Goal: Information Seeking & Learning: Find specific fact

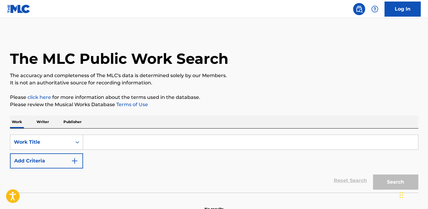
click at [129, 141] on input "Search Form" at bounding box center [250, 142] width 335 height 15
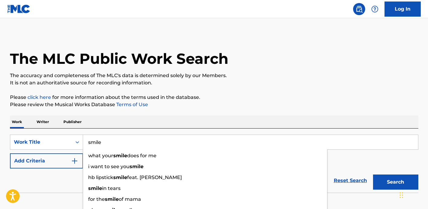
type input "smile"
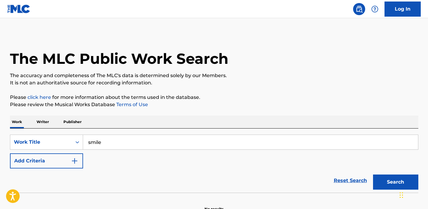
click at [61, 162] on button "Add Criteria" at bounding box center [46, 160] width 73 height 15
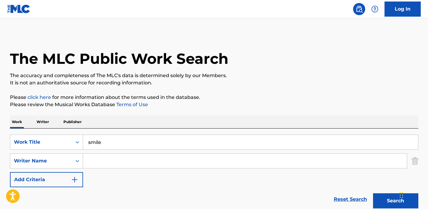
click at [115, 163] on input "Search Form" at bounding box center [245, 160] width 324 height 15
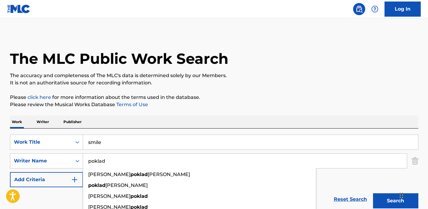
type input "poklad"
click at [373, 193] on button "Search" at bounding box center [395, 200] width 45 height 15
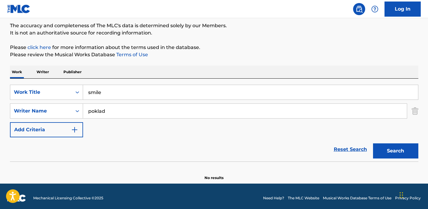
scroll to position [53, 0]
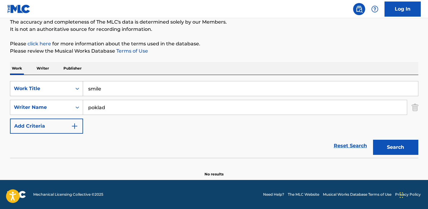
click at [76, 90] on icon "Search Form" at bounding box center [77, 88] width 6 height 6
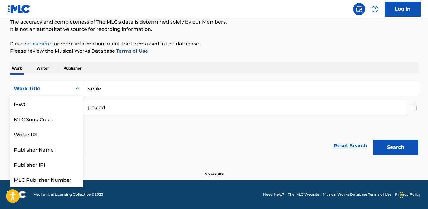
scroll to position [15, 0]
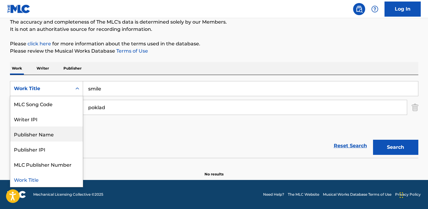
click at [118, 135] on div "Reset Search Search" at bounding box center [214, 146] width 408 height 24
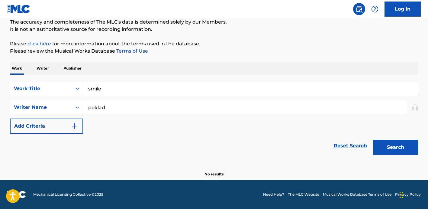
click at [101, 90] on input "smile" at bounding box center [250, 88] width 335 height 15
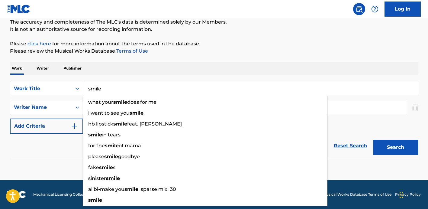
click at [101, 90] on input "smile" at bounding box center [250, 88] width 335 height 15
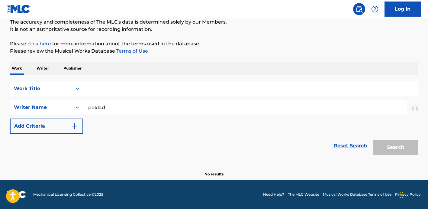
click at [132, 115] on div "SearchWithCriteria13131900-49ed-406b-8215-65ca87ad6b5f Work Title SearchWithCri…" at bounding box center [214, 107] width 408 height 53
click at [130, 111] on input "poklad" at bounding box center [245, 107] width 324 height 15
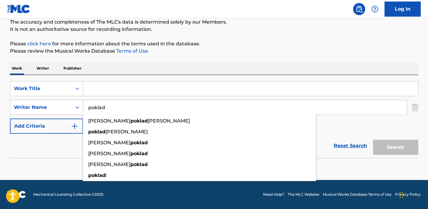
drag, startPoint x: 131, startPoint y: 109, endPoint x: 84, endPoint y: 107, distance: 46.6
click at [84, 107] on input "poklad" at bounding box center [245, 107] width 324 height 15
click at [137, 110] on input "poklad" at bounding box center [245, 107] width 324 height 15
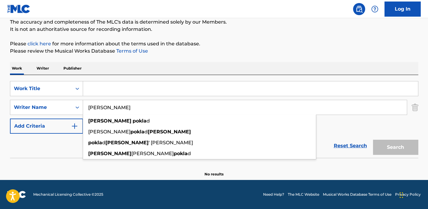
type input "[PERSON_NAME]"
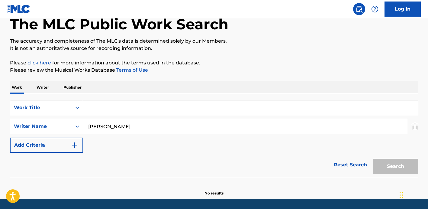
scroll to position [0, 0]
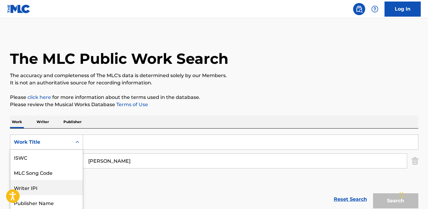
click at [73, 143] on div "Writer IPI, 3 of 7. 7 results available. Use Up and Down to choose options, pre…" at bounding box center [46, 141] width 73 height 15
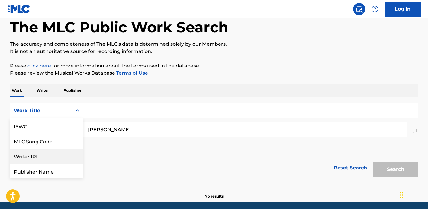
scroll to position [15, 0]
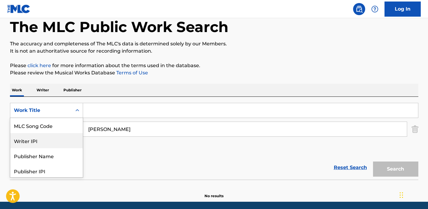
click at [69, 139] on div "Writer IPI" at bounding box center [46, 140] width 73 height 15
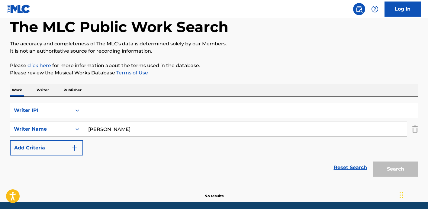
click at [133, 156] on div "Reset Search Search" at bounding box center [214, 167] width 408 height 24
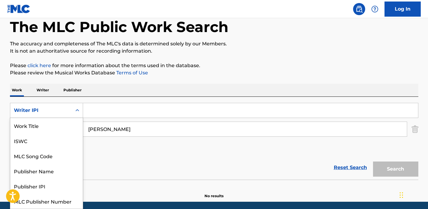
click at [80, 110] on icon "Search Form" at bounding box center [77, 110] width 6 height 6
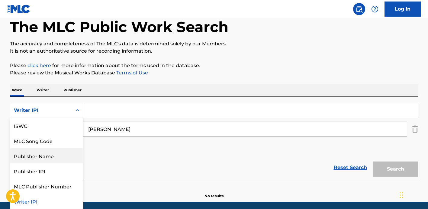
scroll to position [14, 0]
click at [125, 161] on div "Reset Search Search" at bounding box center [214, 167] width 408 height 24
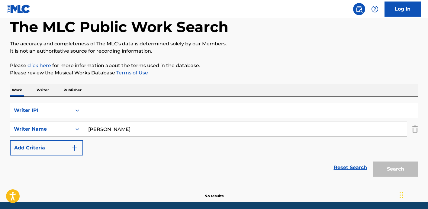
click at [126, 134] on input "[PERSON_NAME]" at bounding box center [245, 129] width 324 height 15
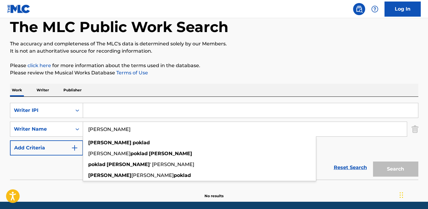
click at [126, 134] on input "[PERSON_NAME]" at bounding box center [245, 129] width 324 height 15
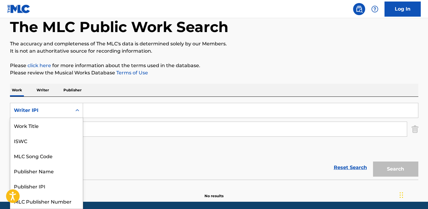
click at [53, 108] on div "Writer IPI" at bounding box center [41, 110] width 54 height 7
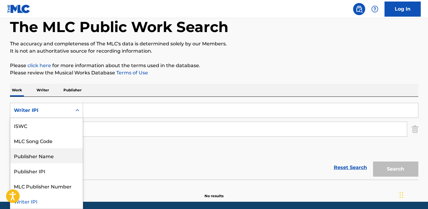
click at [111, 155] on div "Reset Search Search" at bounding box center [214, 167] width 408 height 24
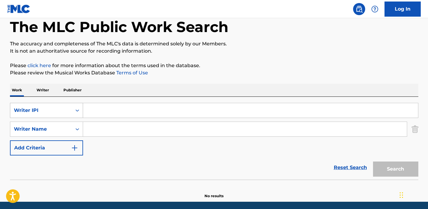
click at [54, 112] on div "Writer IPI" at bounding box center [41, 110] width 54 height 7
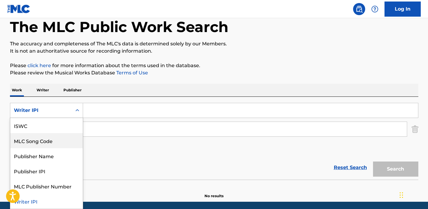
scroll to position [0, 0]
click at [51, 129] on div "Work Title" at bounding box center [46, 125] width 73 height 15
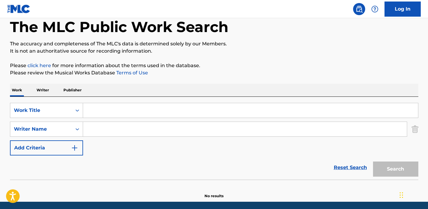
click at [103, 112] on input "Search Form" at bounding box center [250, 110] width 335 height 15
paste input "Посміхнися Доле"
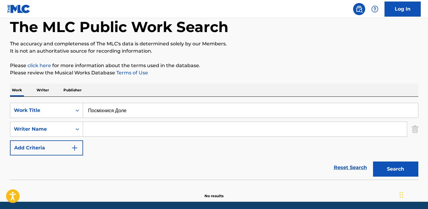
type input "Посміхнися Доле"
click at [373, 161] on button "Search" at bounding box center [395, 168] width 45 height 15
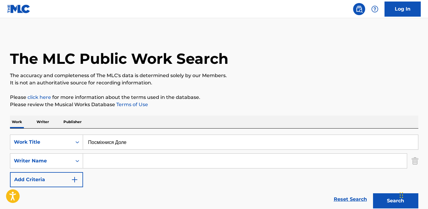
click at [104, 157] on input "Search Form" at bounding box center [245, 160] width 324 height 15
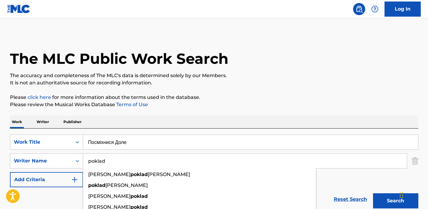
type input "poklad"
click at [373, 193] on button "Search" at bounding box center [395, 200] width 45 height 15
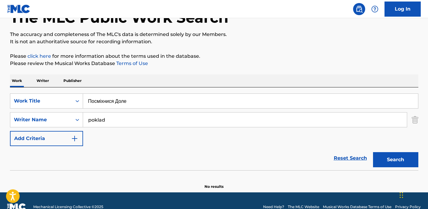
scroll to position [53, 0]
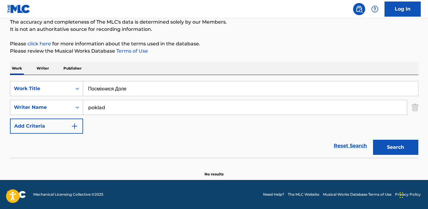
click at [230, 60] on div "The MLC Public Work Search The accuracy and completeness of The MLC's data is d…" at bounding box center [214, 78] width 423 height 197
click at [133, 87] on input "Посміхнися Доле" at bounding box center [250, 88] width 335 height 15
type input "smile at fate"
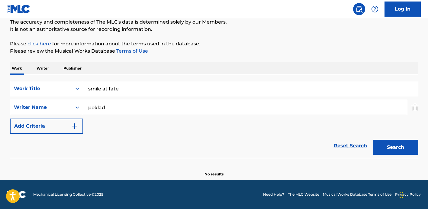
click at [373, 140] on button "Search" at bounding box center [395, 147] width 45 height 15
click at [110, 108] on input "poklad" at bounding box center [245, 107] width 324 height 15
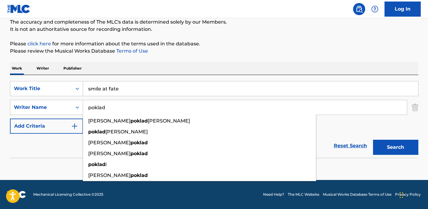
click at [110, 108] on input "poklad" at bounding box center [245, 107] width 324 height 15
click at [373, 140] on button "Search" at bounding box center [395, 147] width 45 height 15
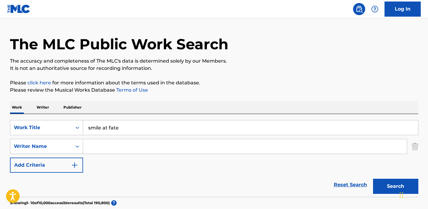
scroll to position [0, 0]
